Goal: Information Seeking & Learning: Learn about a topic

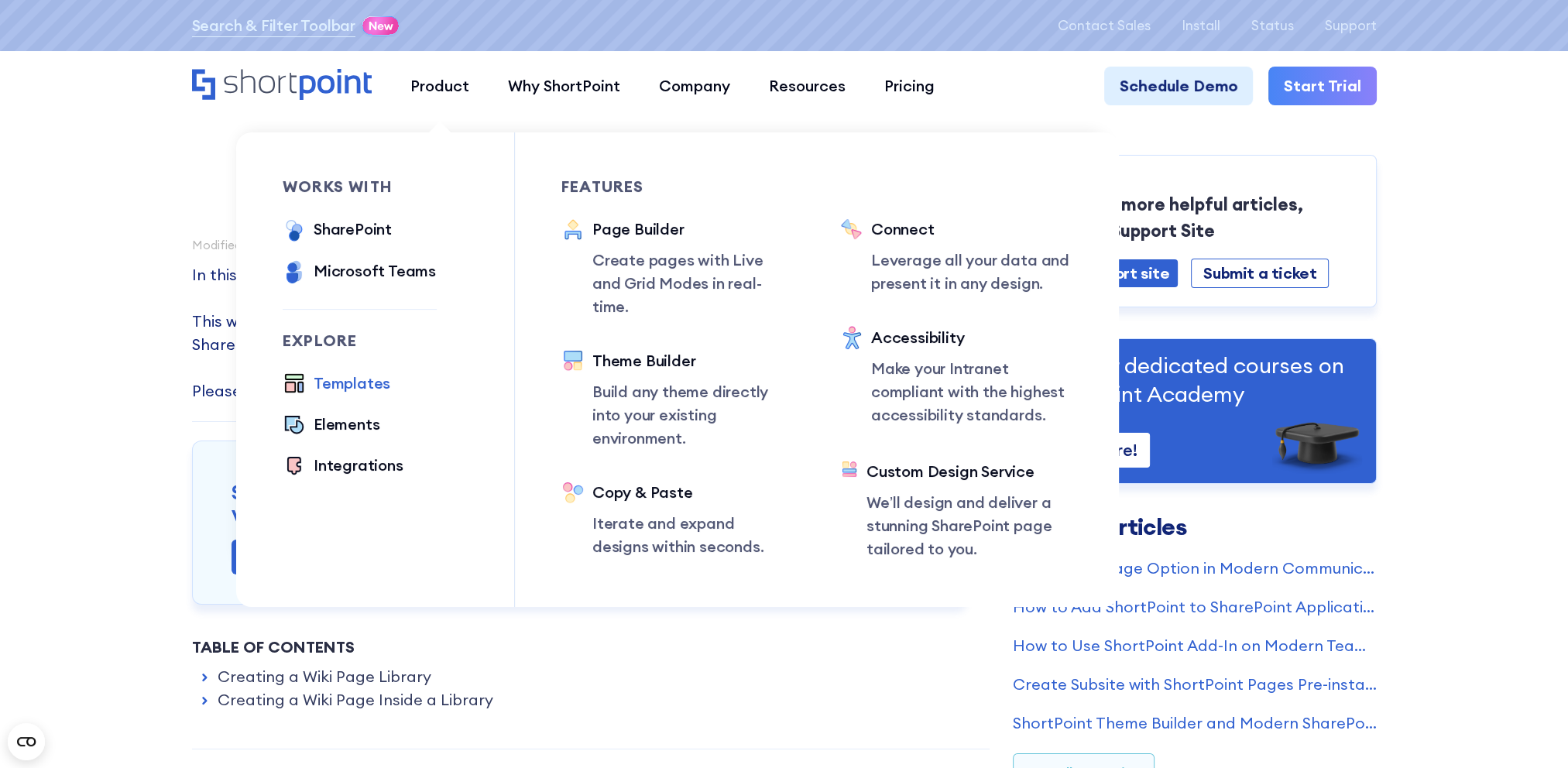
click at [357, 382] on div "Templates" at bounding box center [352, 383] width 77 height 24
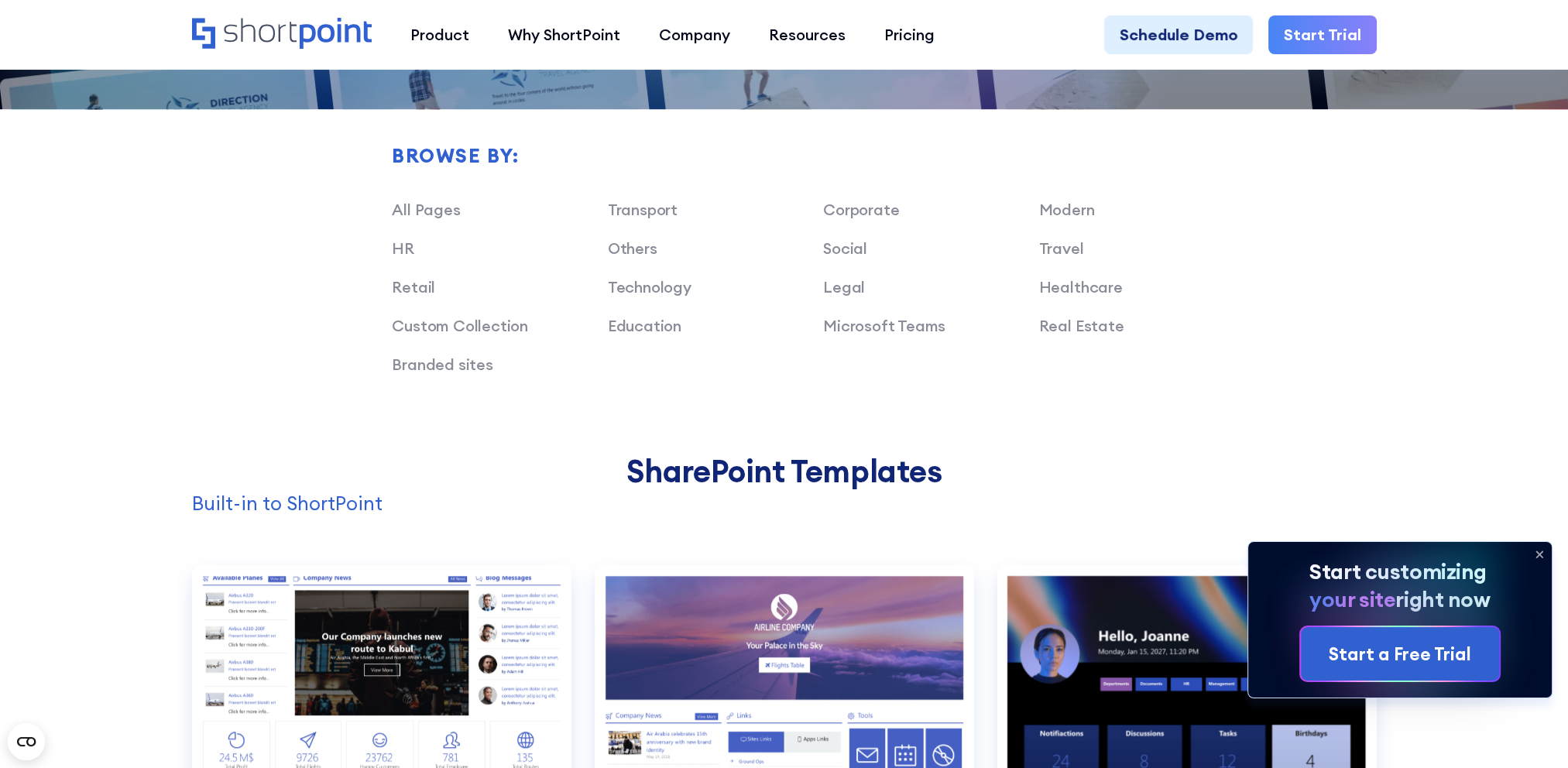
scroll to position [1161, 0]
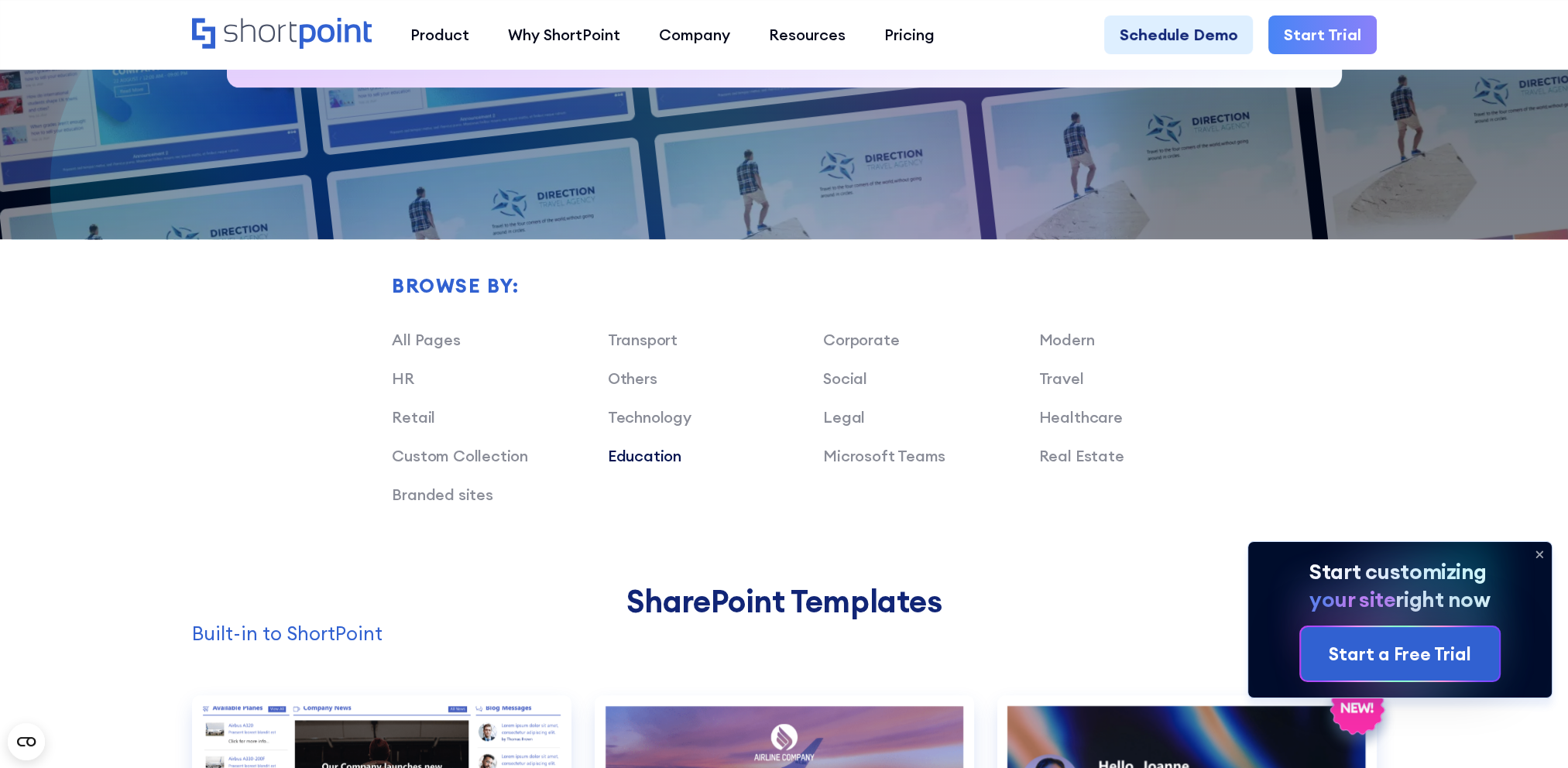
click at [650, 461] on link "Education" at bounding box center [644, 456] width 73 height 19
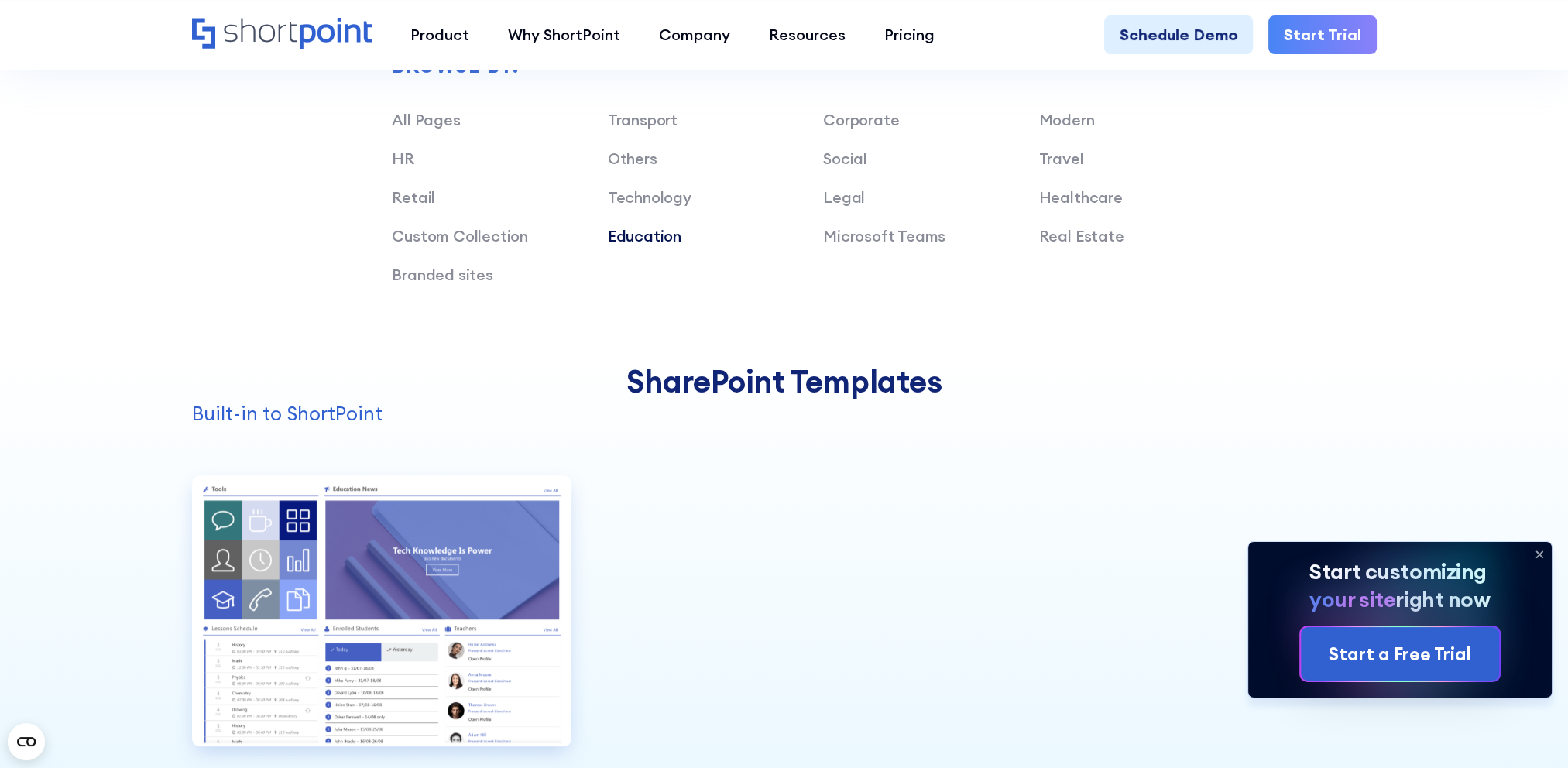
scroll to position [1316, 0]
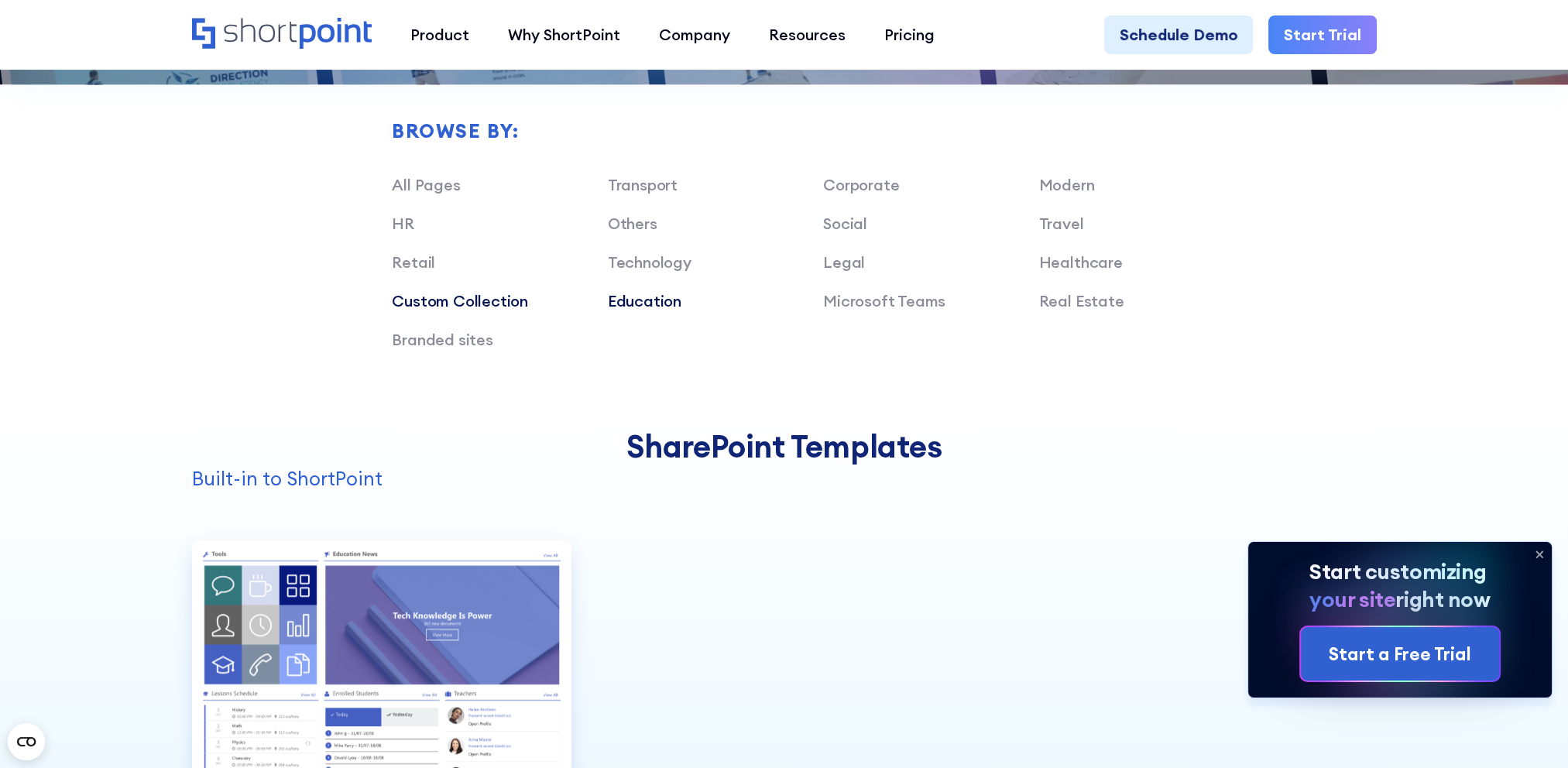
click at [461, 303] on link "Custom Collection" at bounding box center [459, 301] width 136 height 19
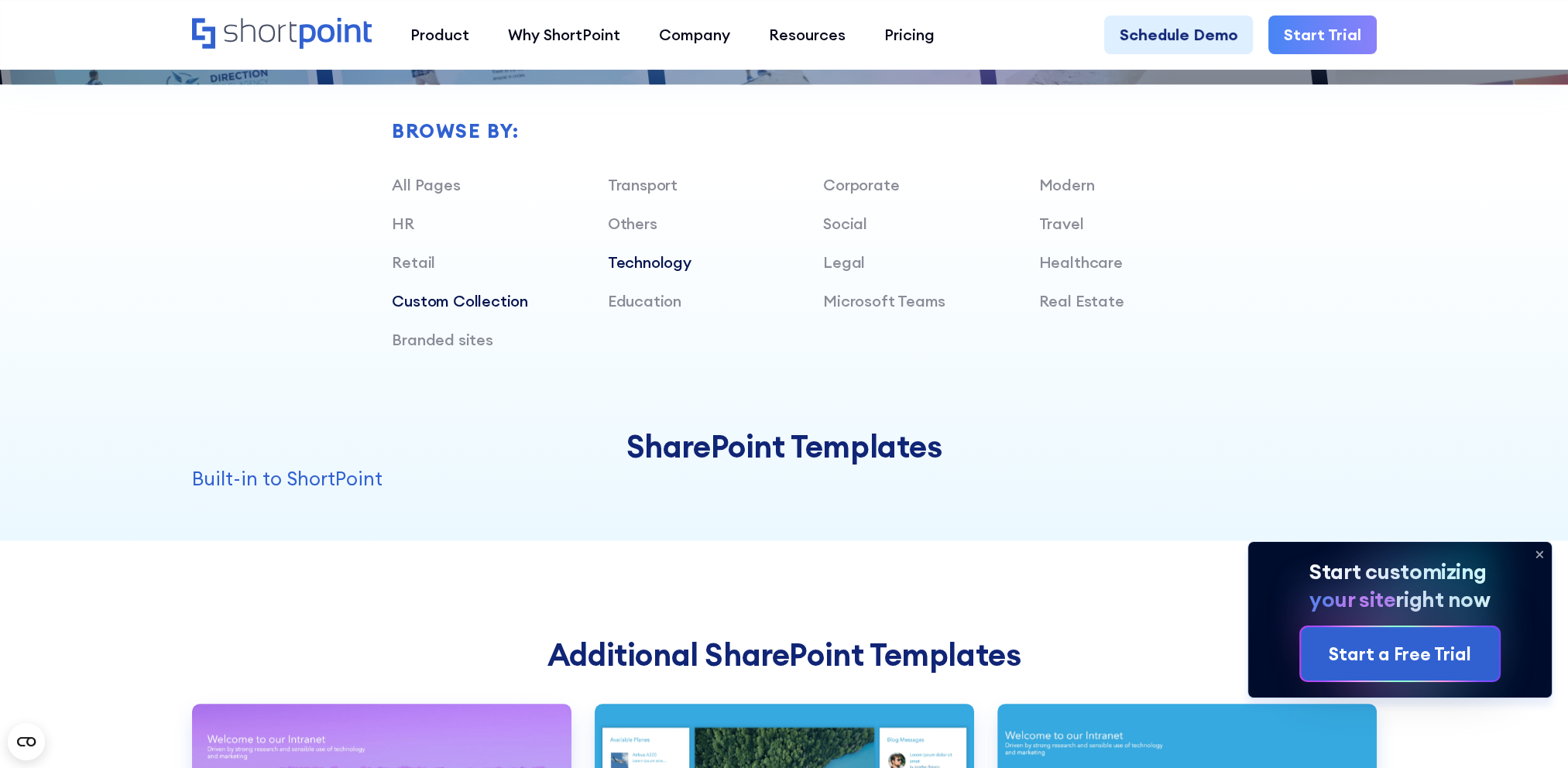
click at [649, 267] on link "Technology" at bounding box center [649, 262] width 84 height 19
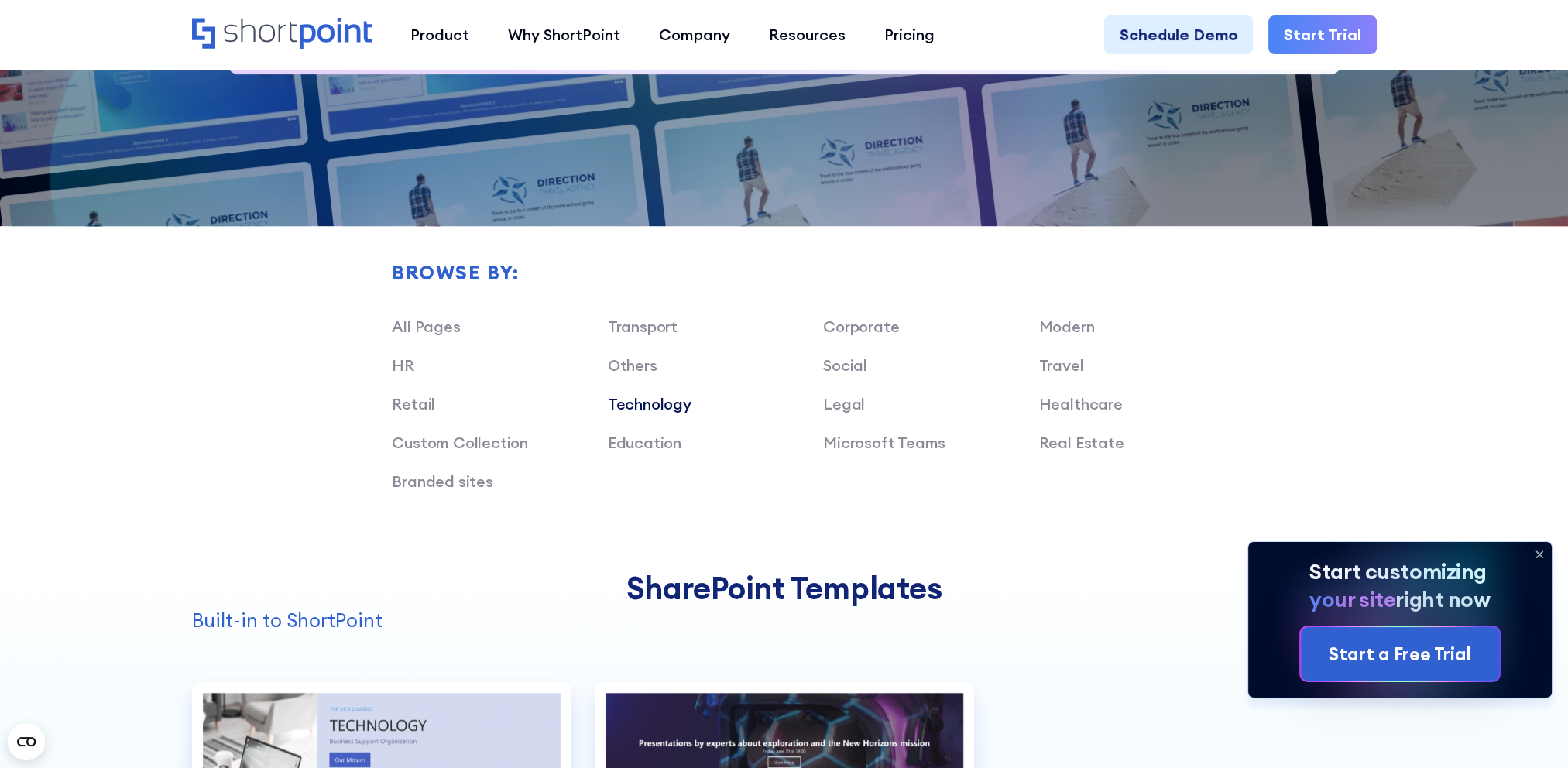
scroll to position [1161, 0]
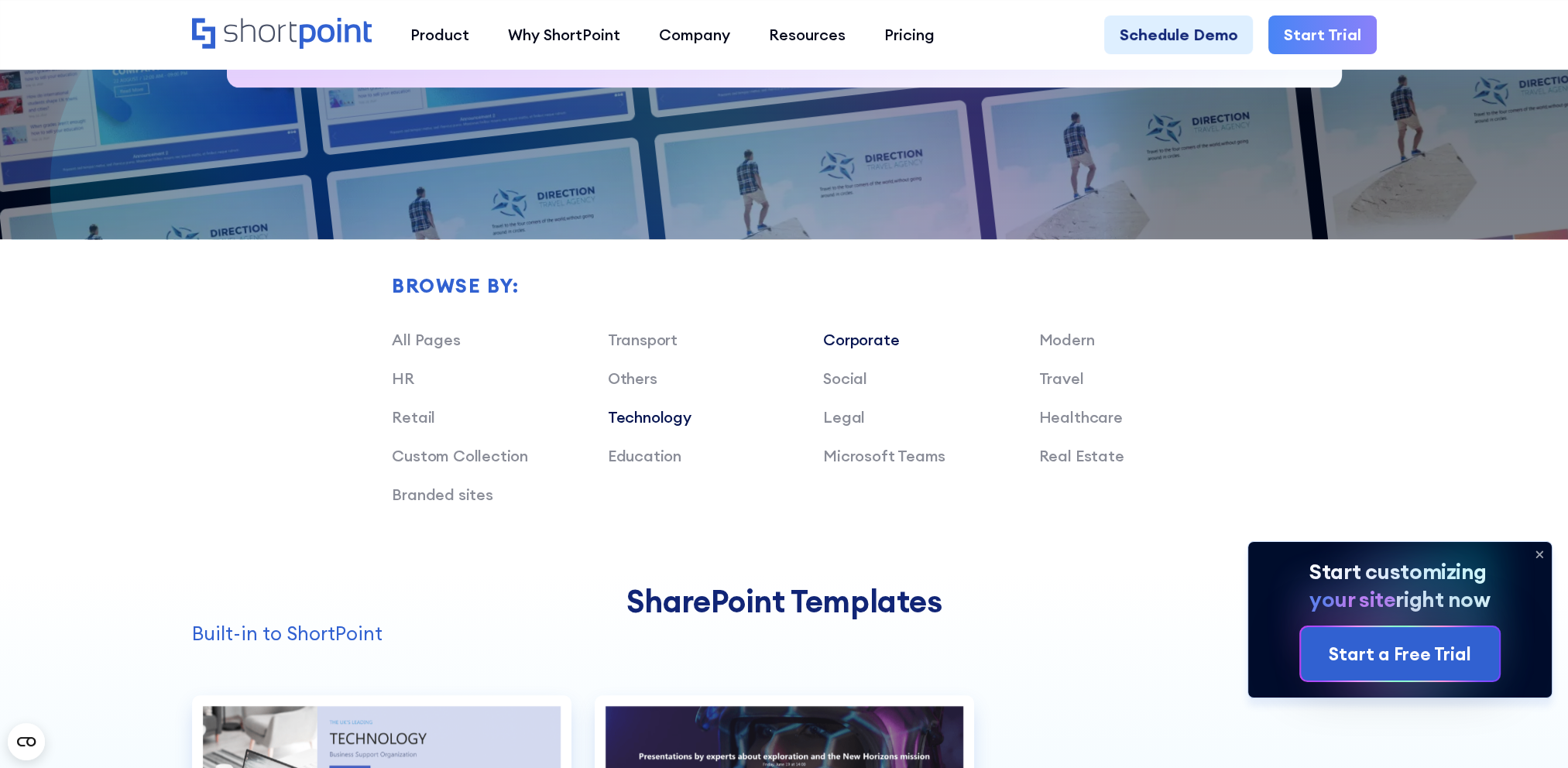
click at [879, 338] on link "Corporate" at bounding box center [860, 339] width 76 height 19
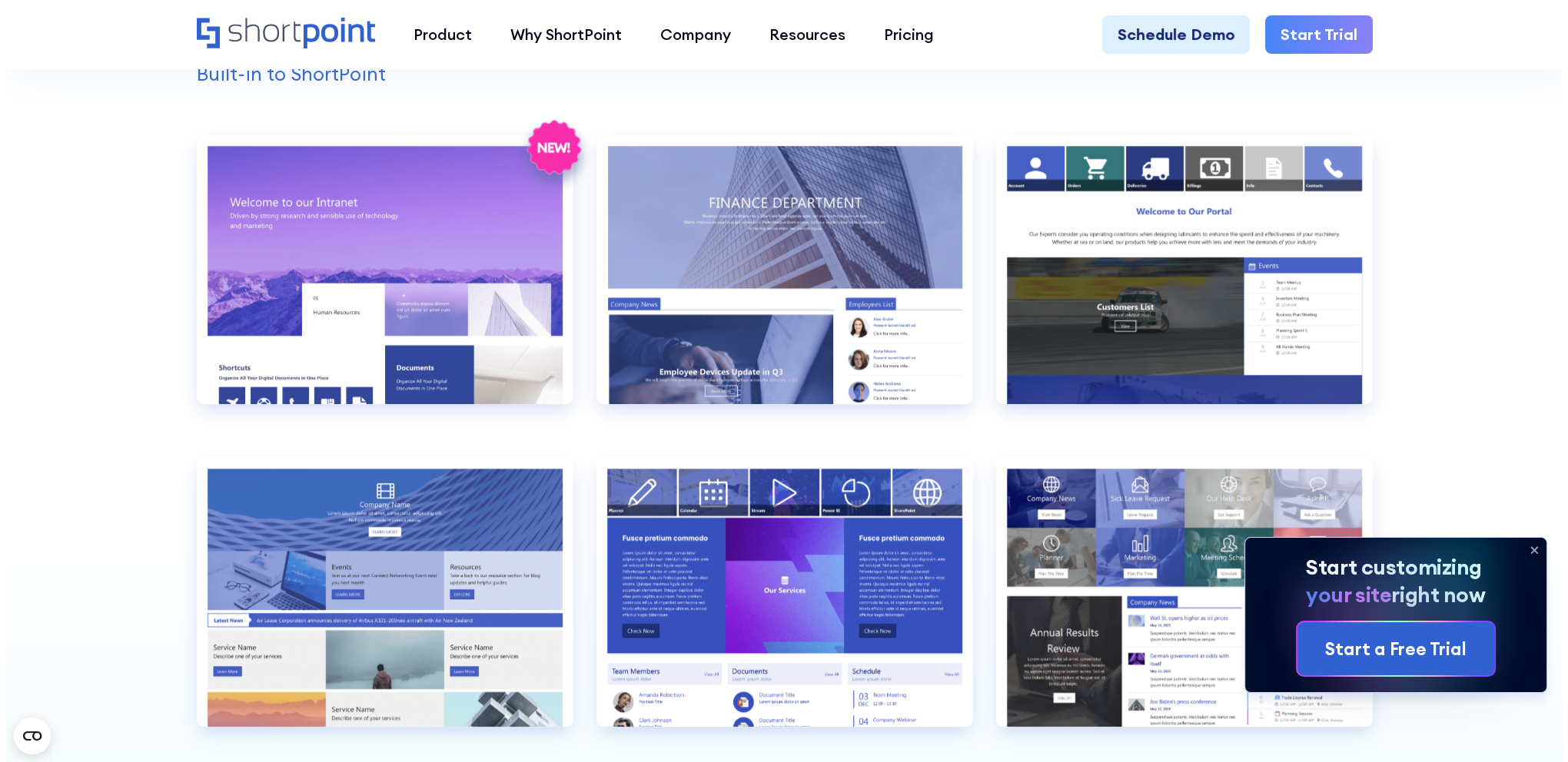
scroll to position [1613, 0]
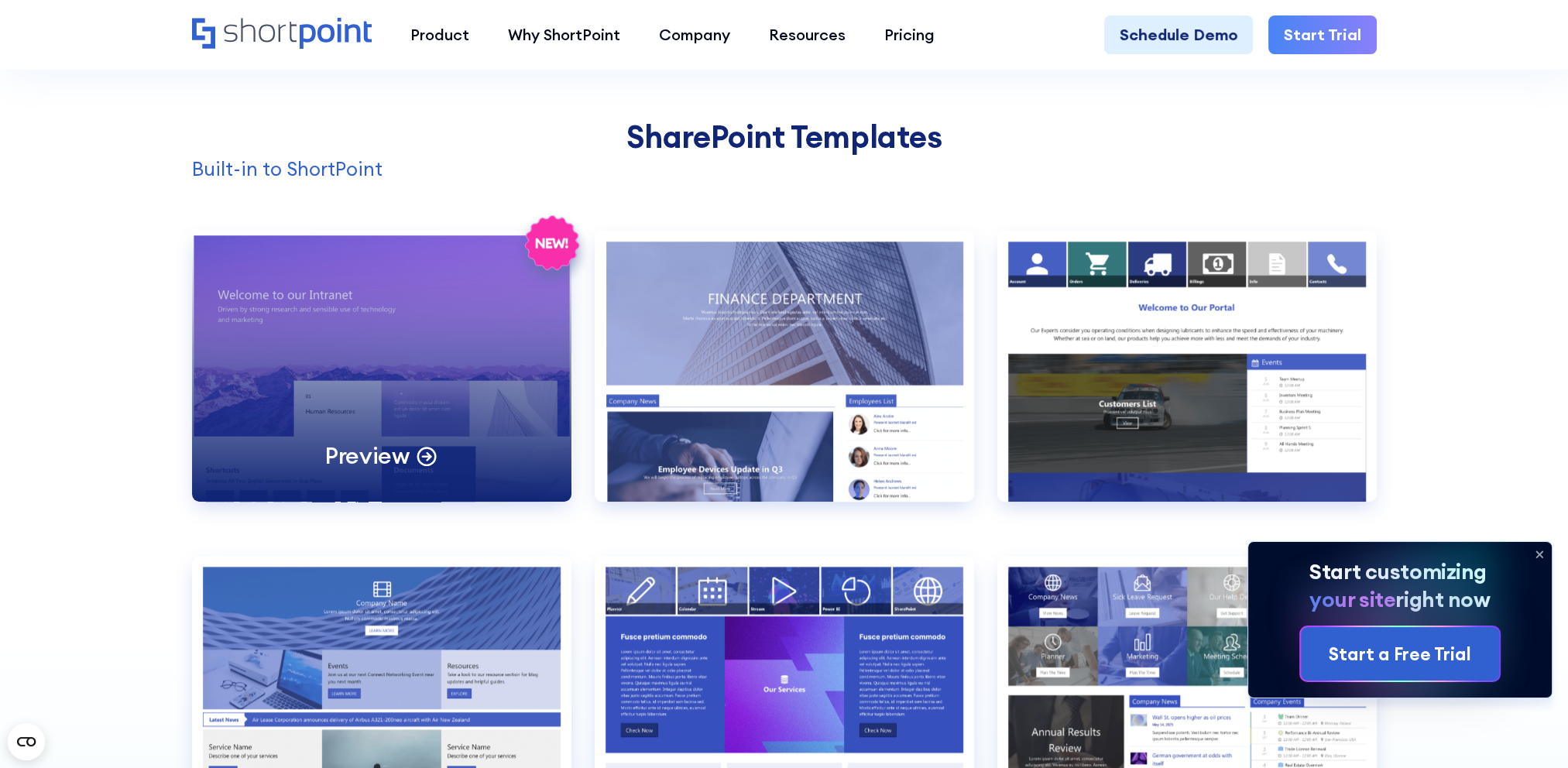
click at [359, 376] on div "Preview" at bounding box center [381, 366] width 379 height 271
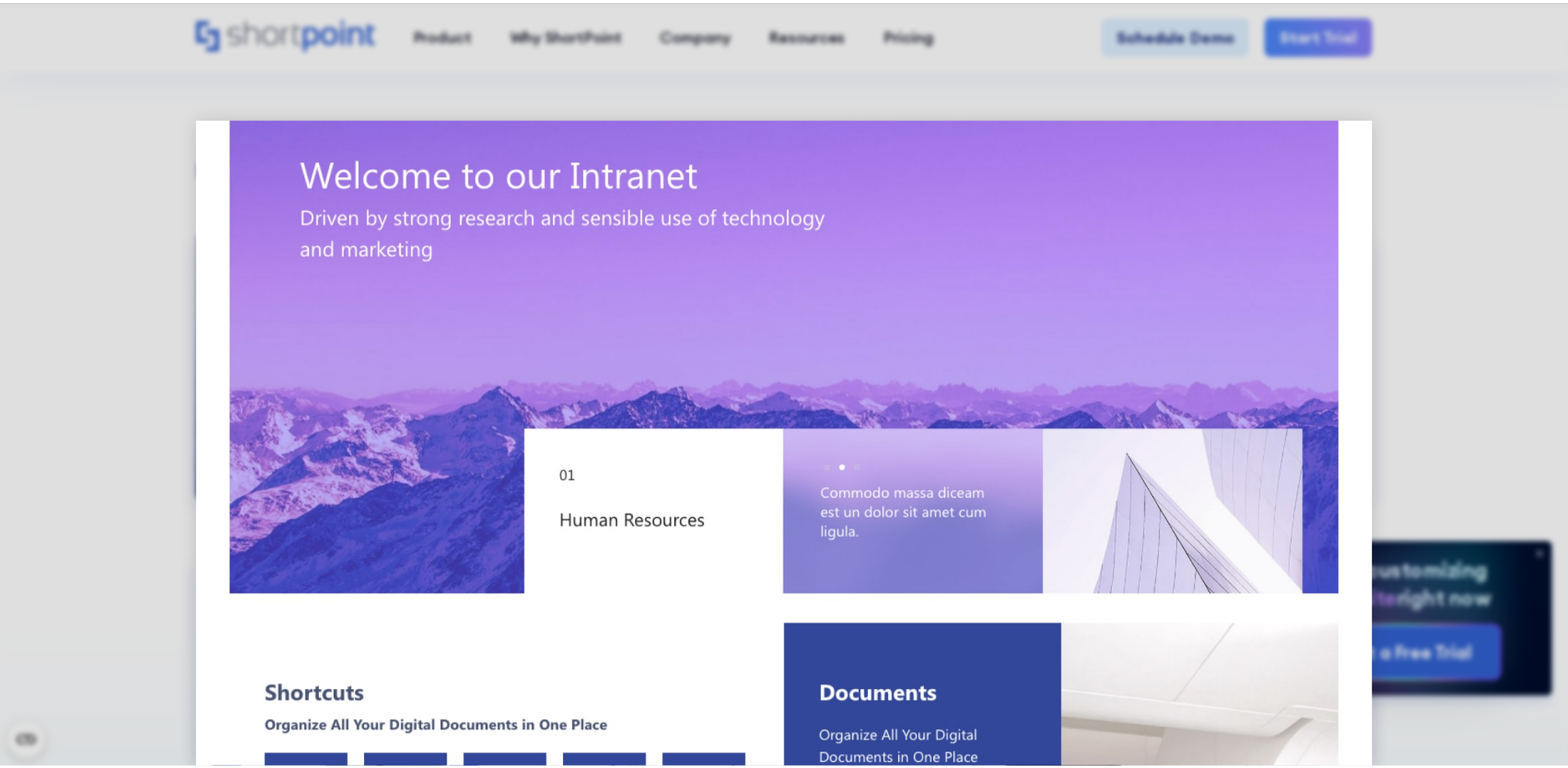
scroll to position [0, 0]
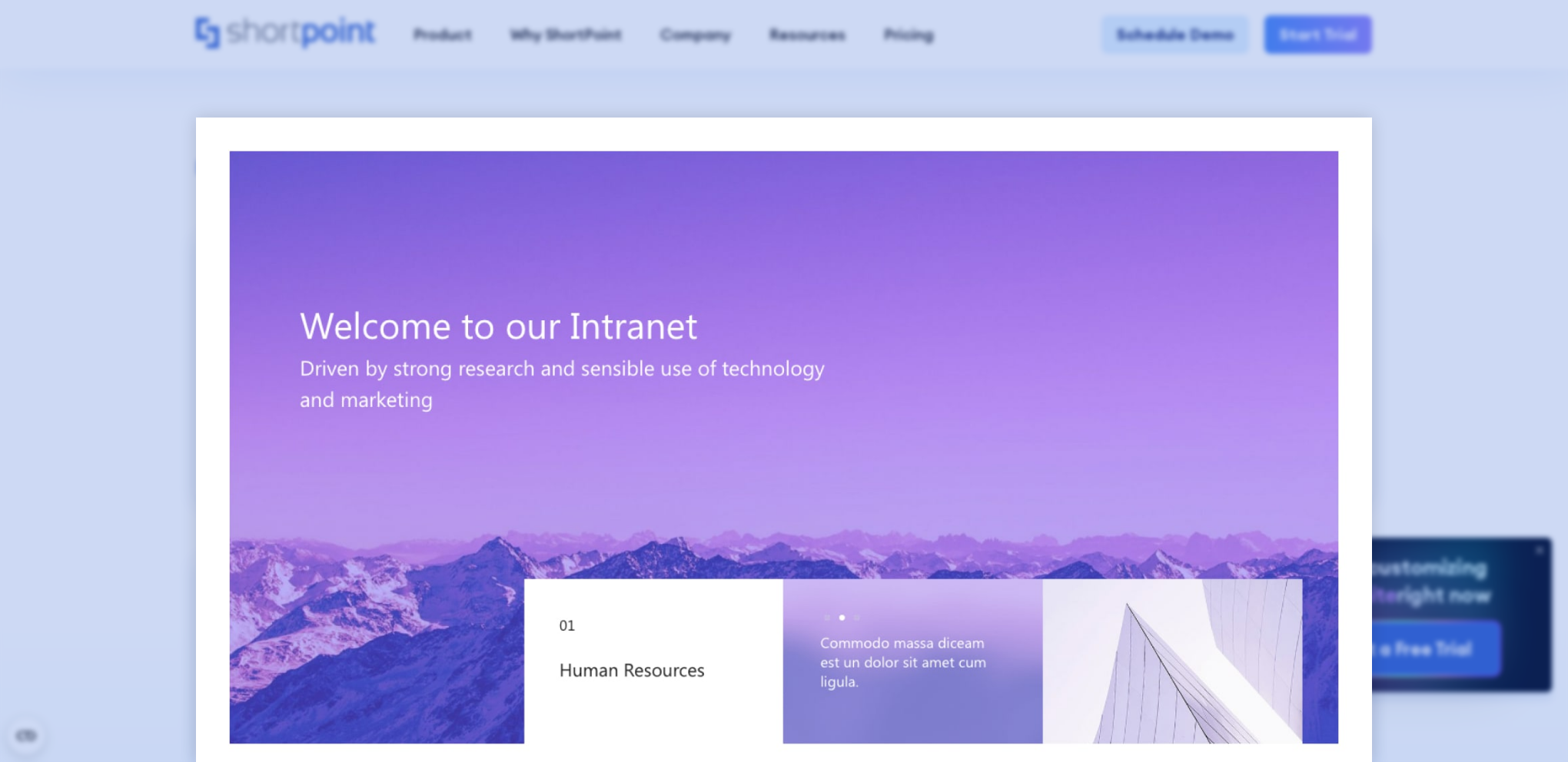
click at [1456, 303] on div at bounding box center [784, 381] width 1568 height 762
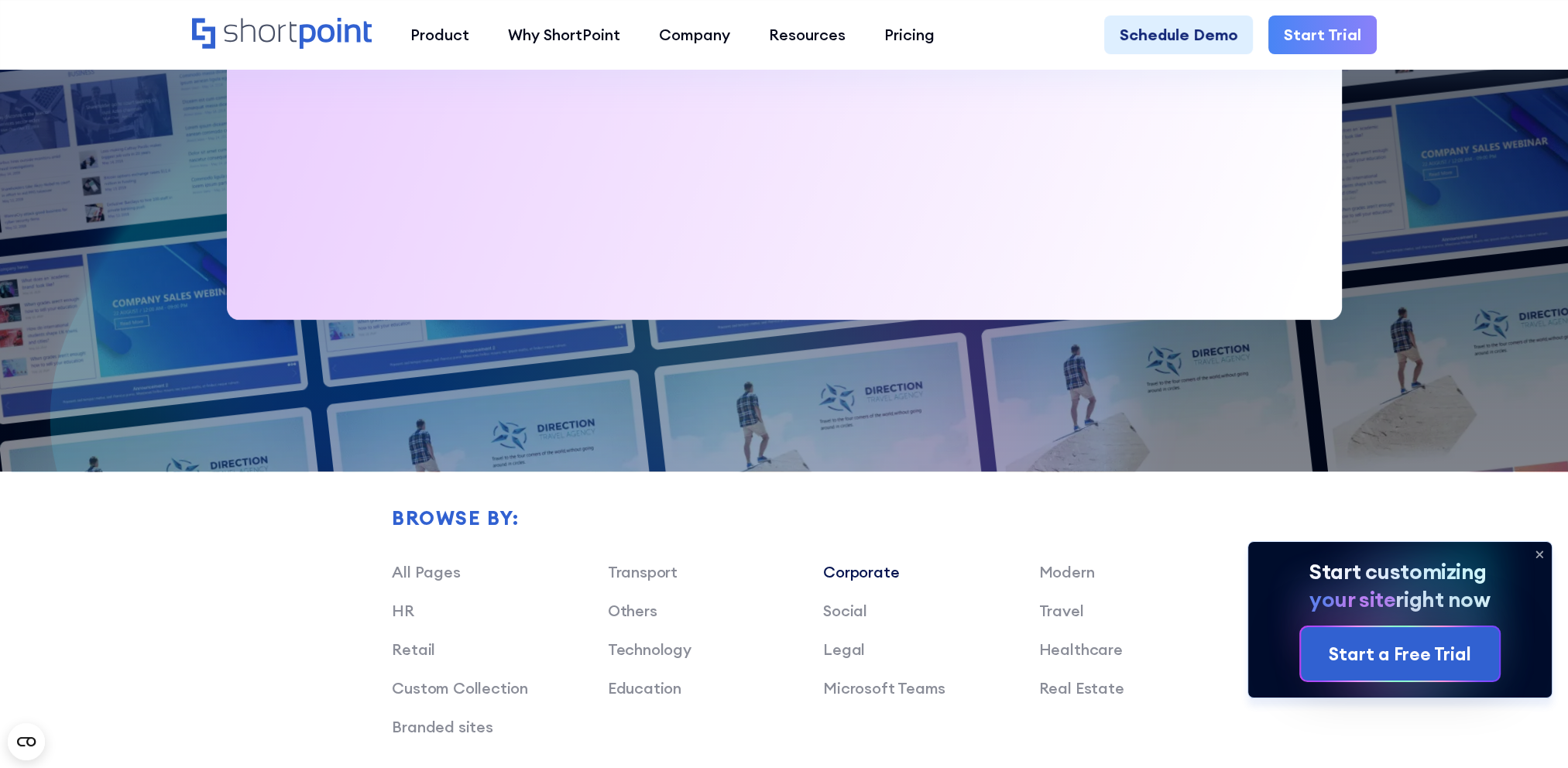
scroll to position [929, 0]
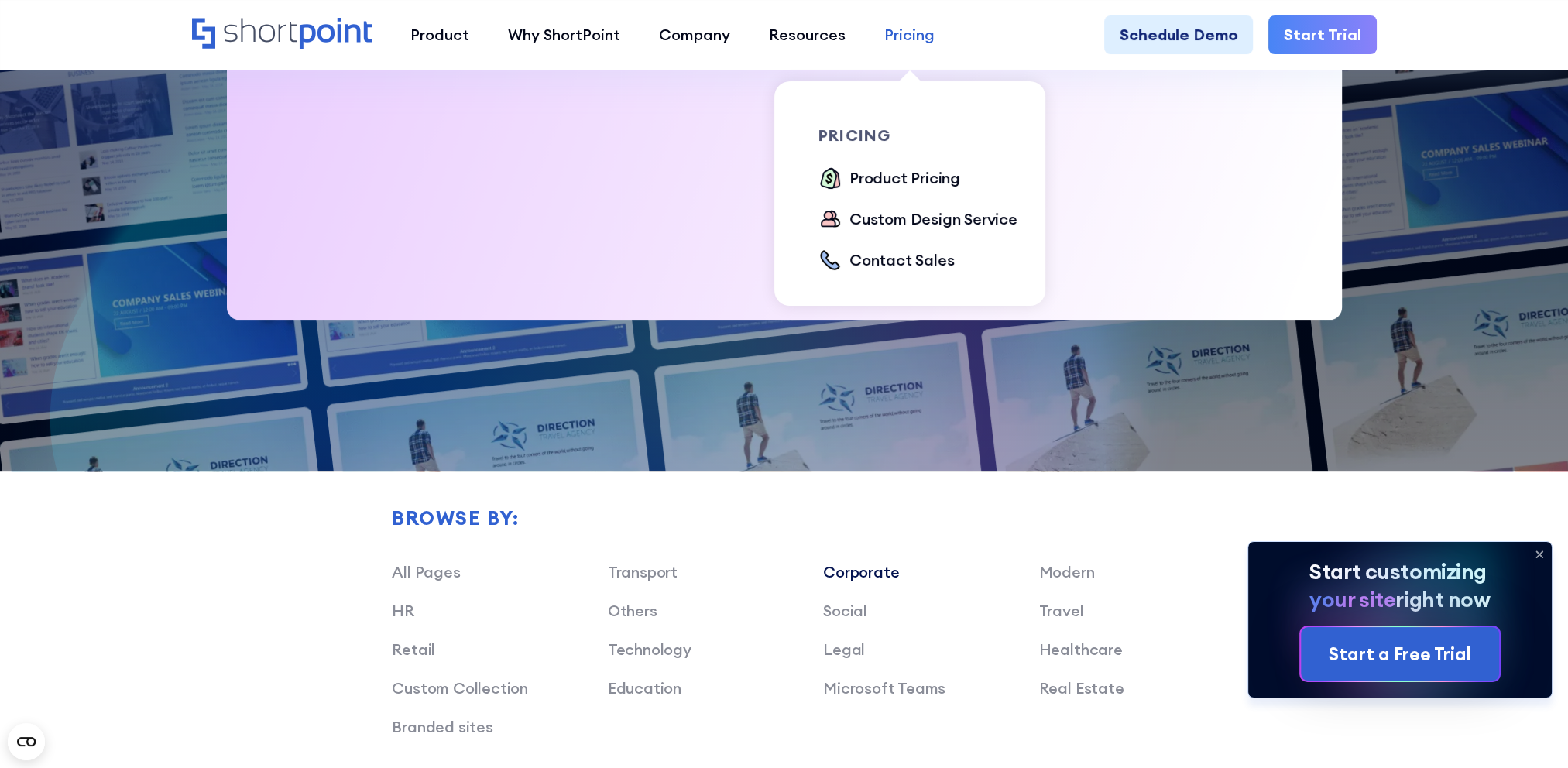
click at [907, 44] on div "Pricing" at bounding box center [909, 35] width 51 height 24
click at [929, 177] on div "Product Pricing" at bounding box center [904, 178] width 111 height 24
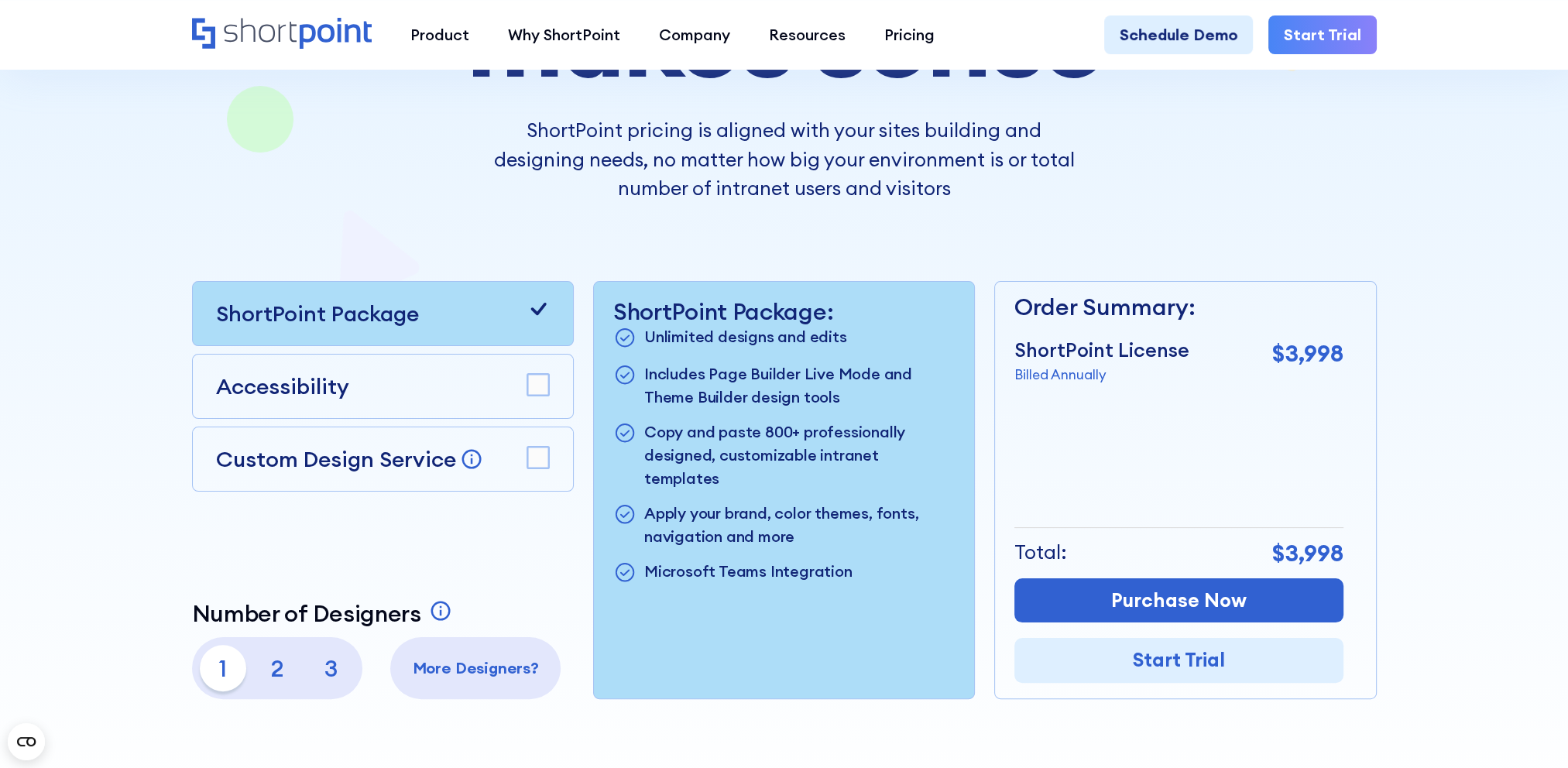
scroll to position [387, 0]
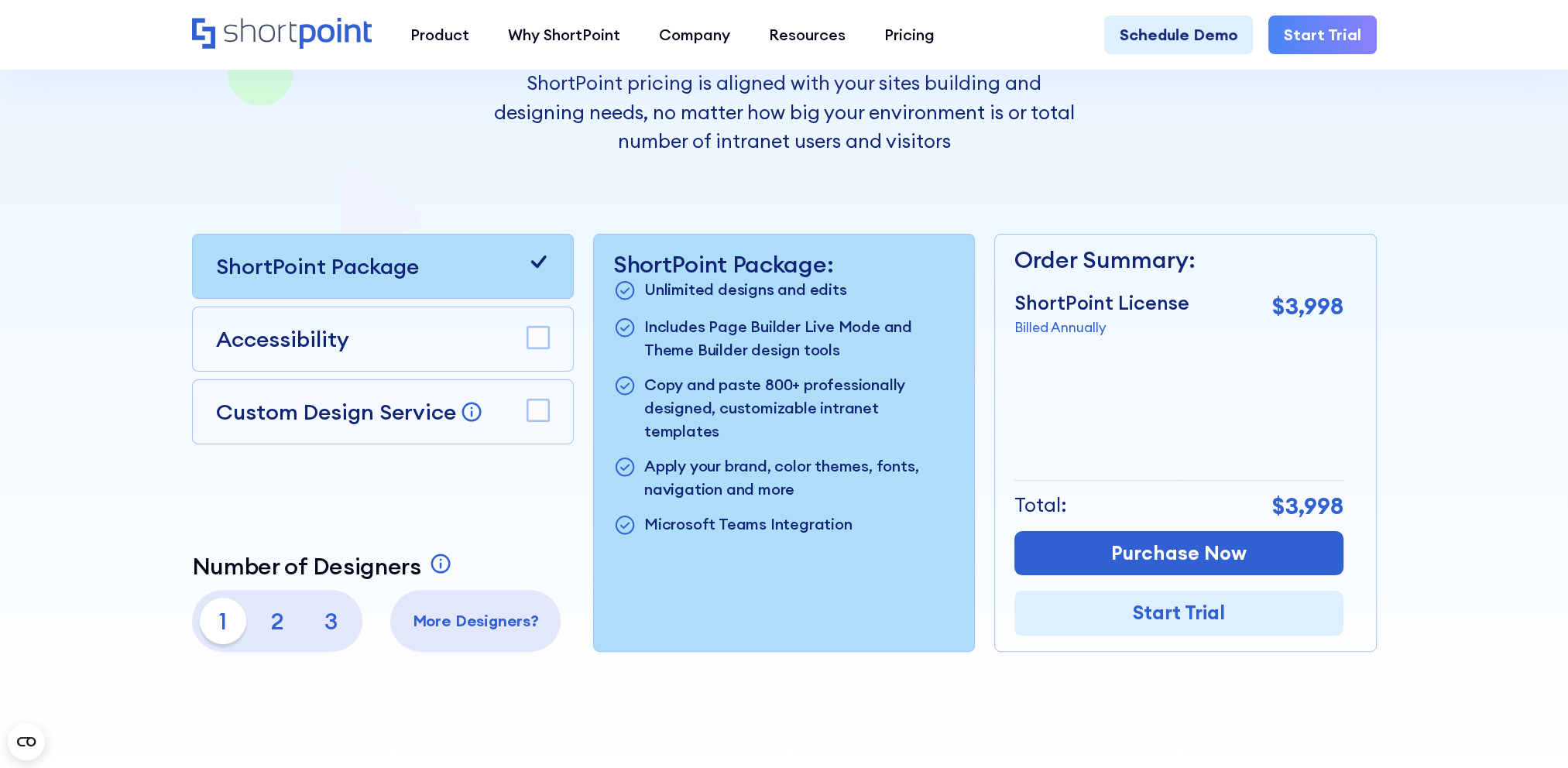
click at [544, 412] on rect at bounding box center [538, 410] width 22 height 22
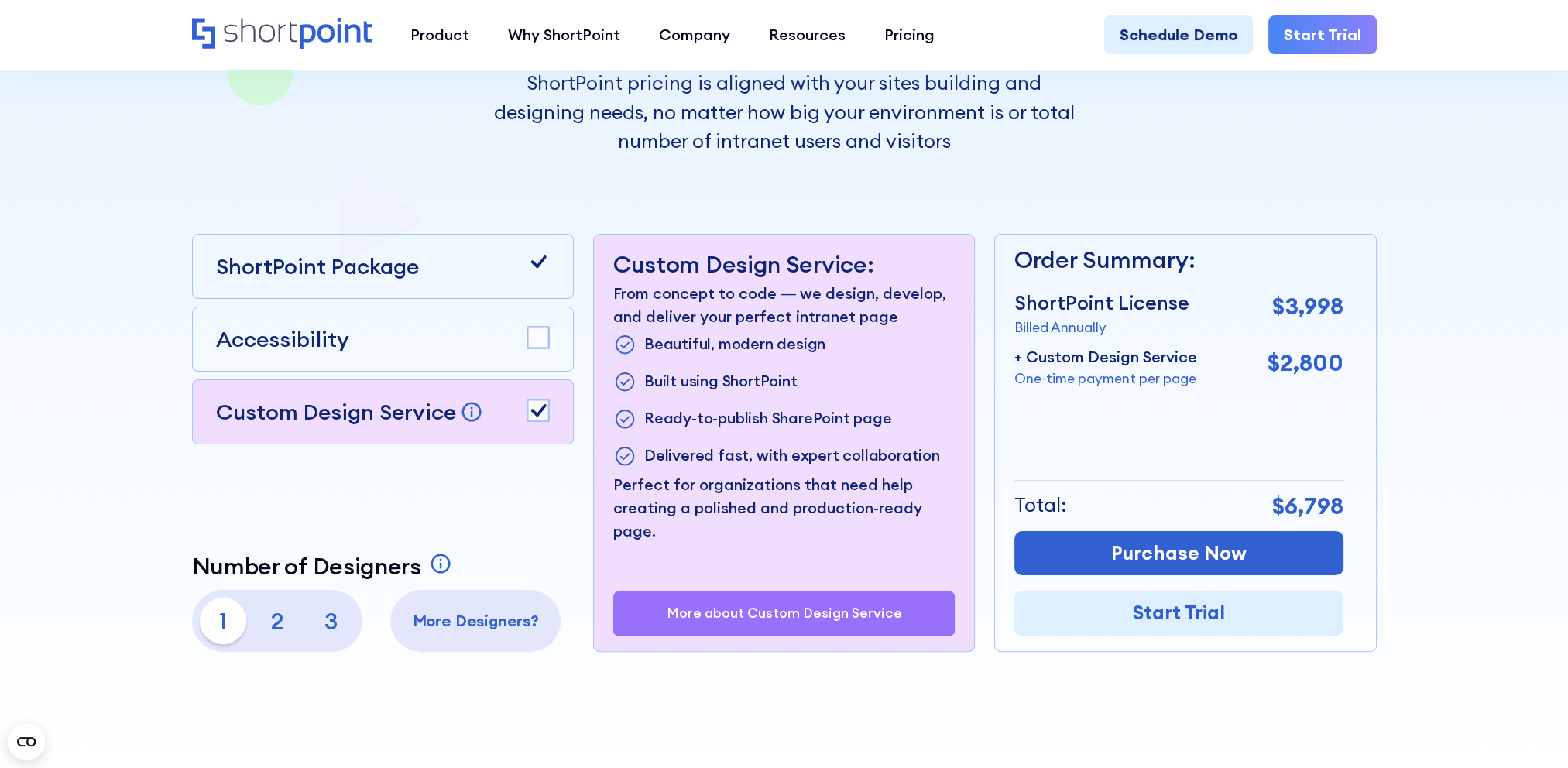
click at [544, 412] on rect at bounding box center [538, 410] width 22 height 22
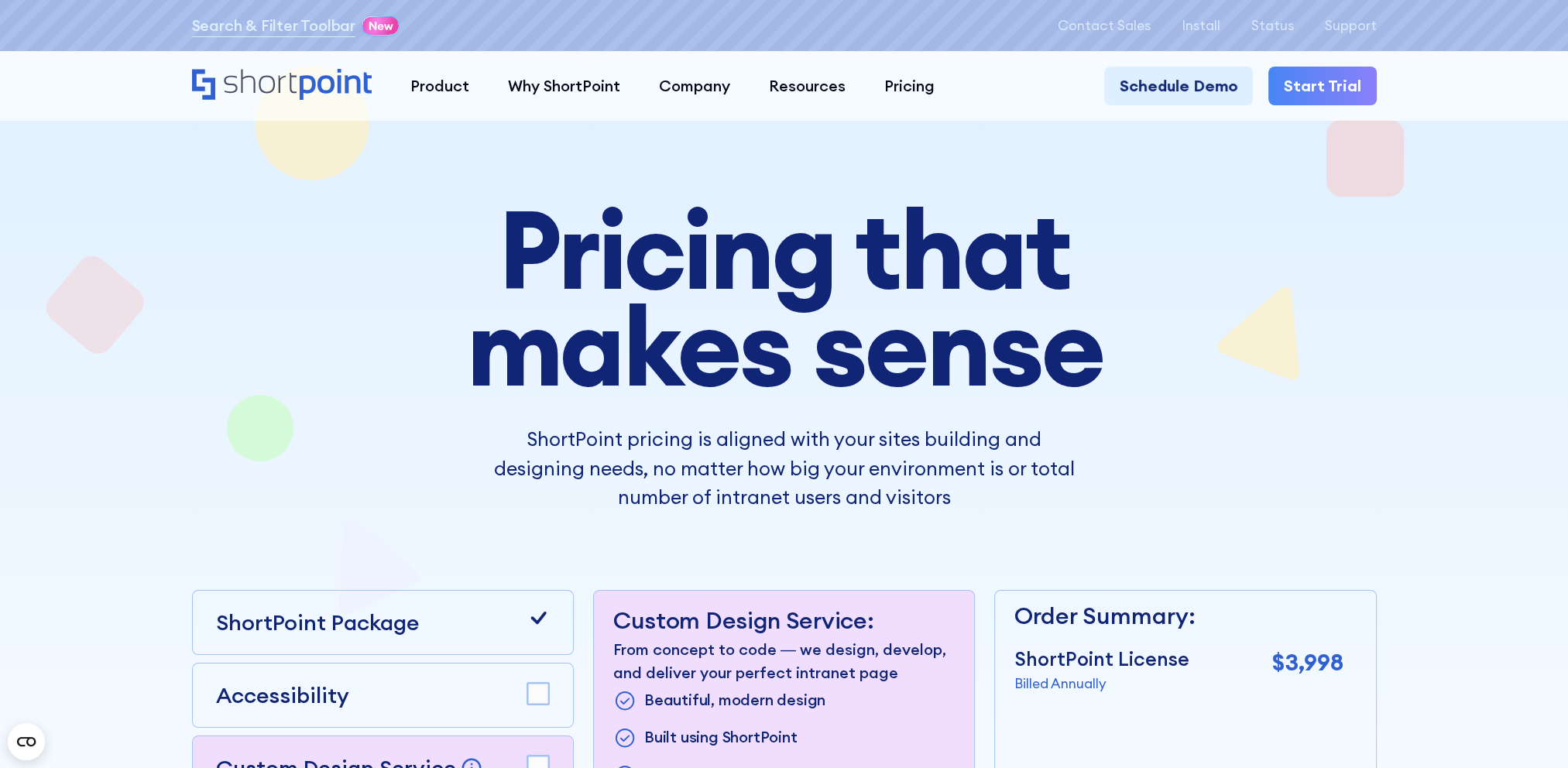
scroll to position [0, 0]
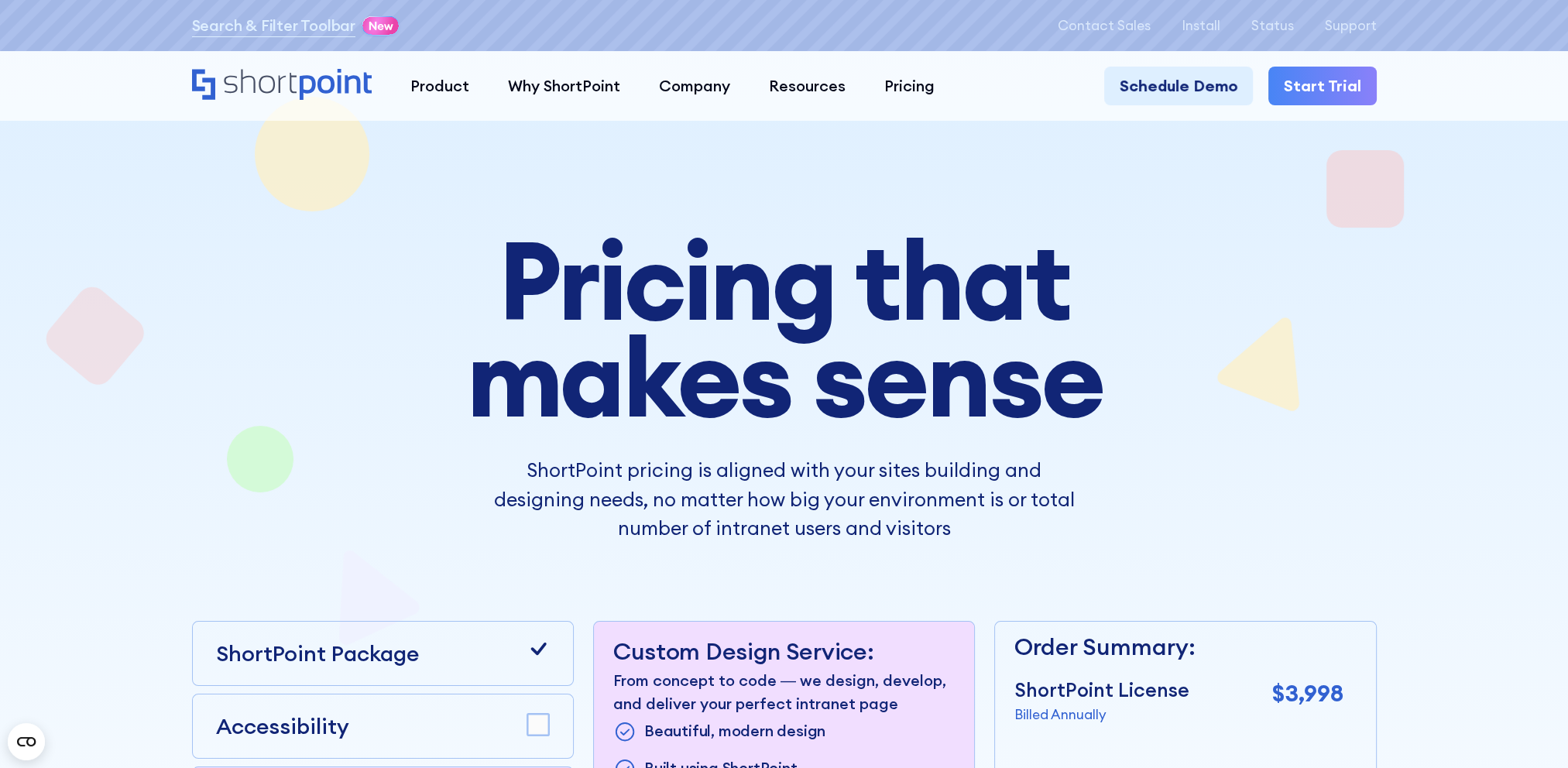
drag, startPoint x: 641, startPoint y: 437, endPoint x: 632, endPoint y: 427, distance: 13.5
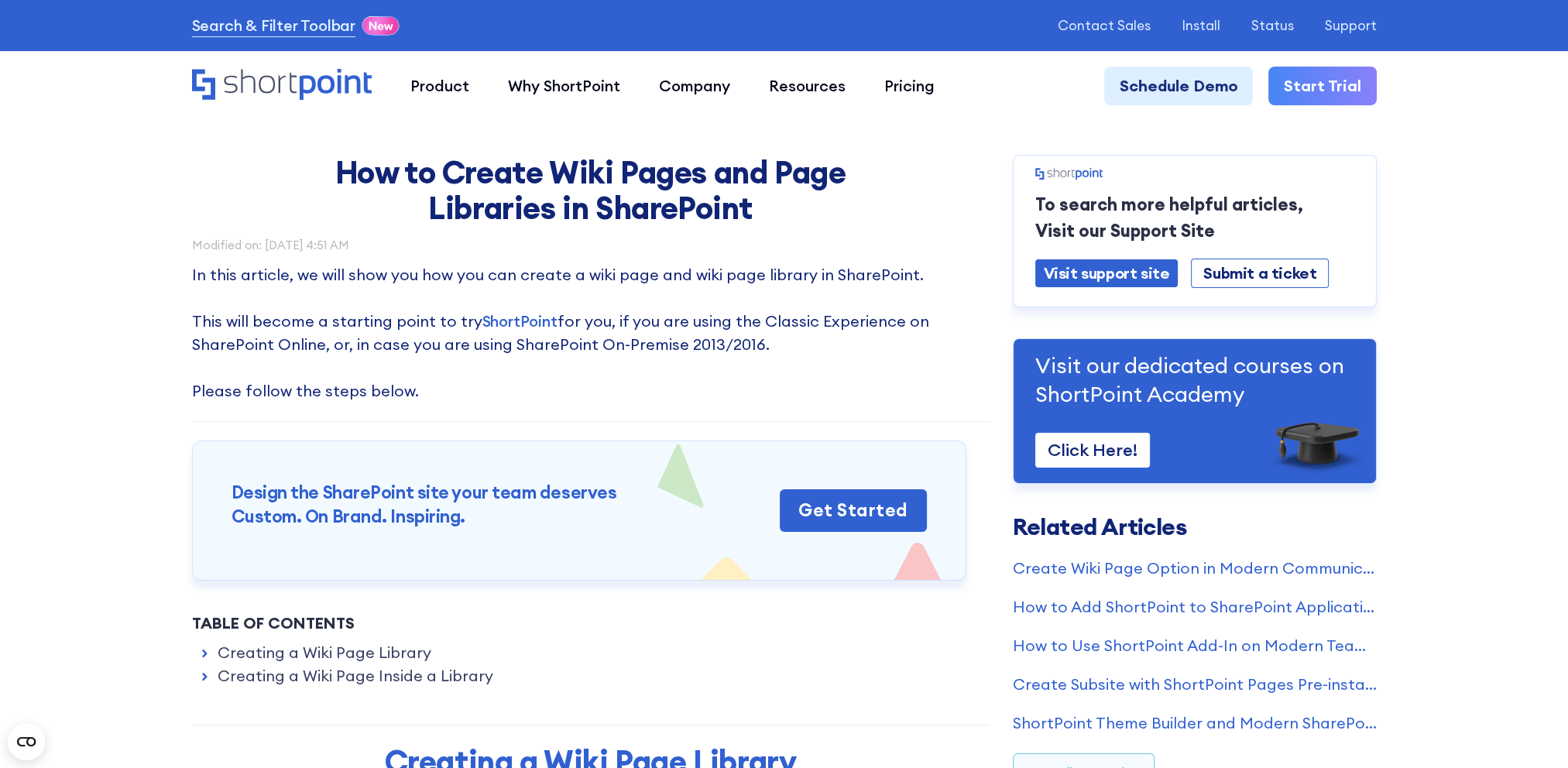
drag, startPoint x: 926, startPoint y: 165, endPoint x: 911, endPoint y: 167, distance: 15.1
